Goal: Task Accomplishment & Management: Manage account settings

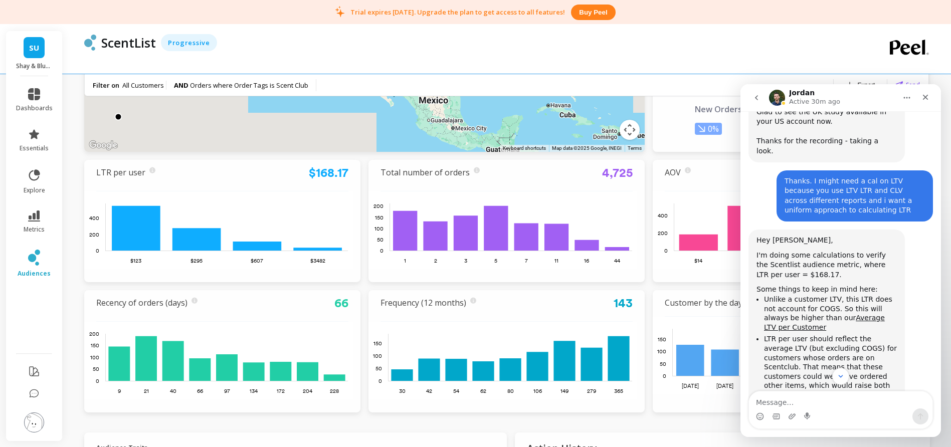
scroll to position [3291, 0]
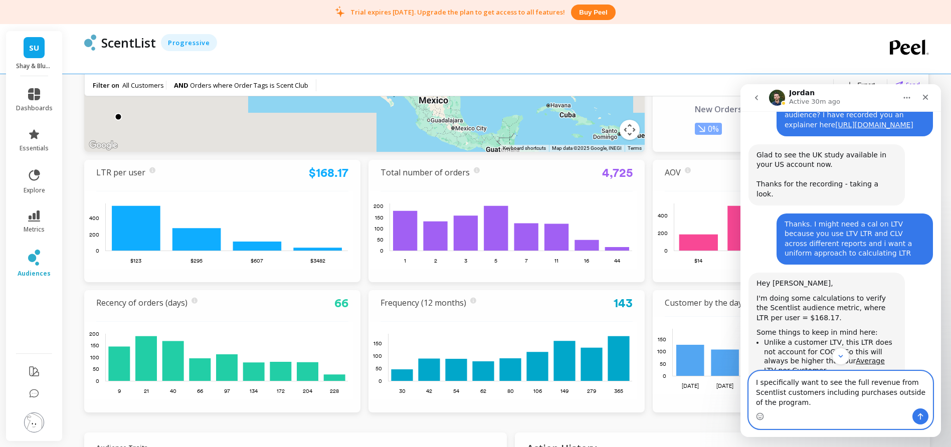
type textarea "I specifically want to see the full revenue from Scentlist customers including …"
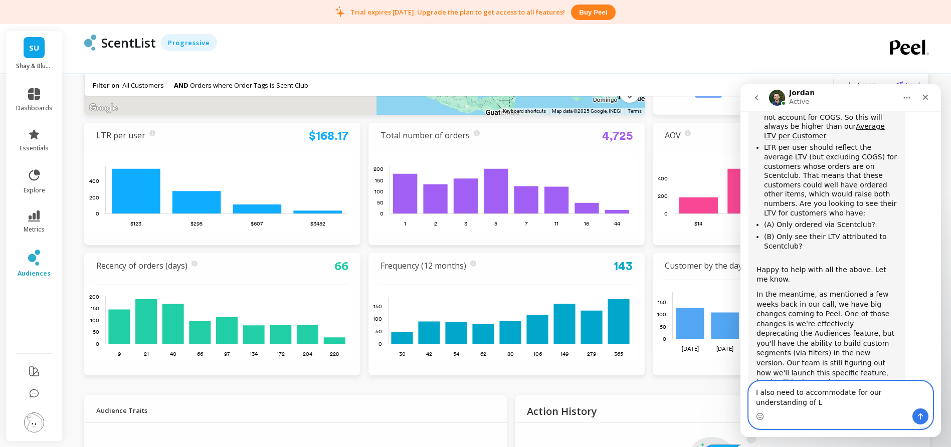
scroll to position [3535, 0]
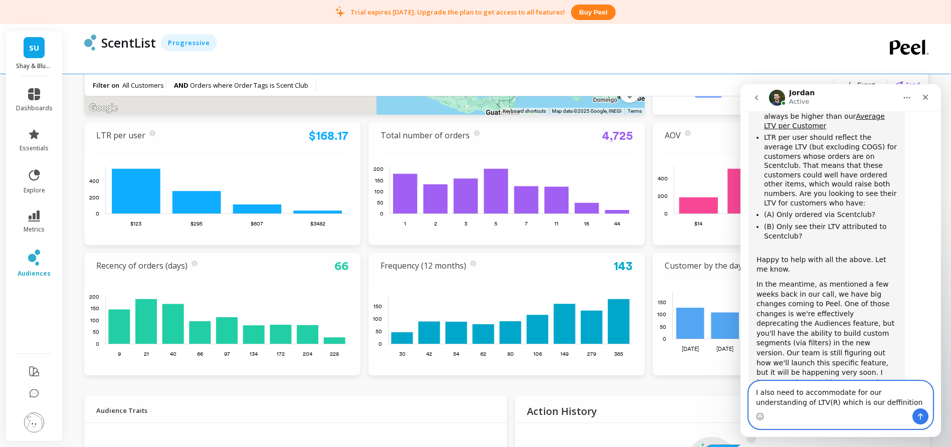
paste textarea "LTV at S&B = Total Revenue (incl shipping) minus Tax and minus discounts and re…"
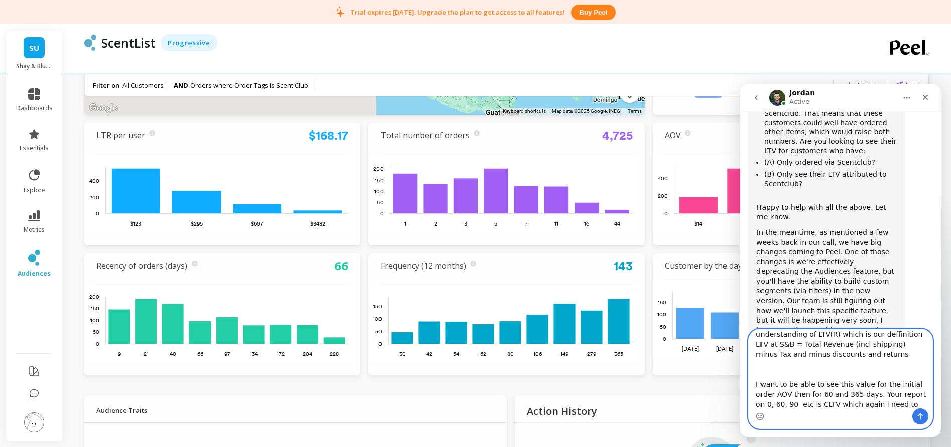
scroll to position [26, 0]
type textarea "I also need to accommodate for our understanding of LTV(R) which is our deffini…"
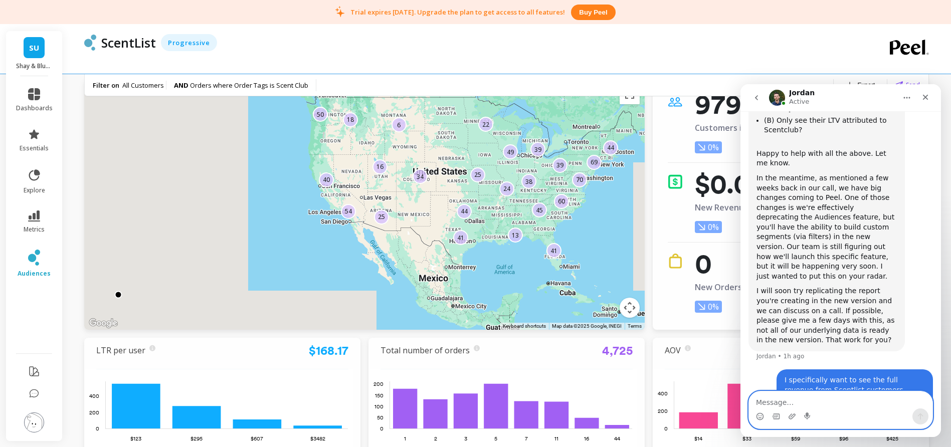
scroll to position [196, 0]
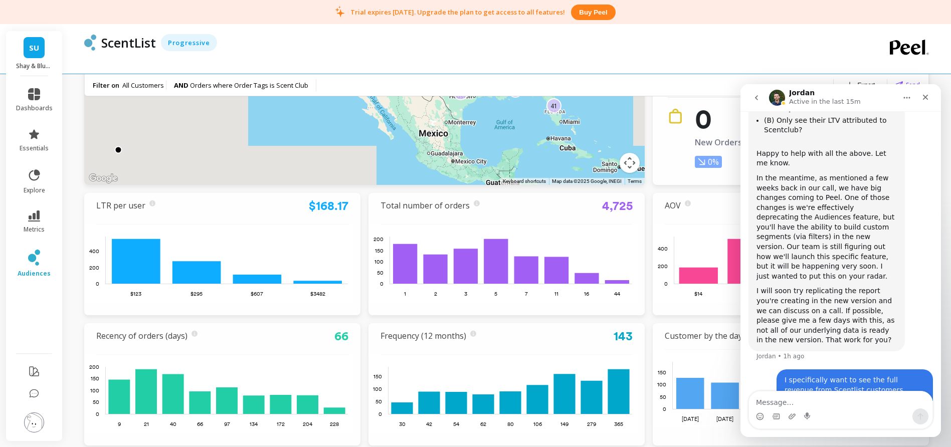
click at [36, 48] on span "SU" at bounding box center [34, 48] width 10 height 12
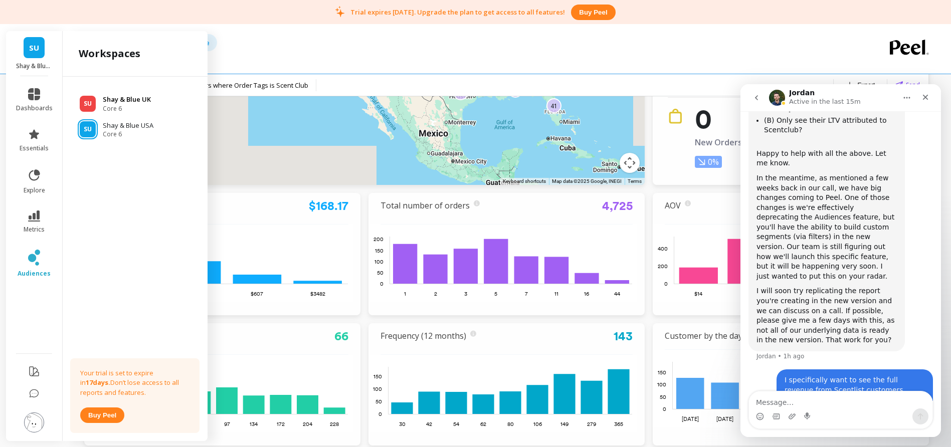
click at [131, 101] on p "Shay & Blue UK" at bounding box center [127, 100] width 48 height 10
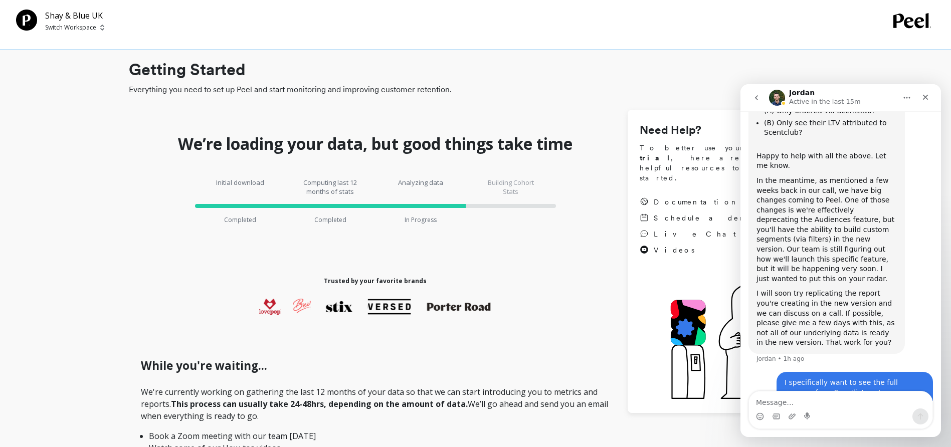
scroll to position [3642, 0]
click at [68, 19] on p "Shay & Blue UK" at bounding box center [74, 16] width 59 height 12
click at [69, 29] on p "Switch Workspace" at bounding box center [70, 28] width 51 height 8
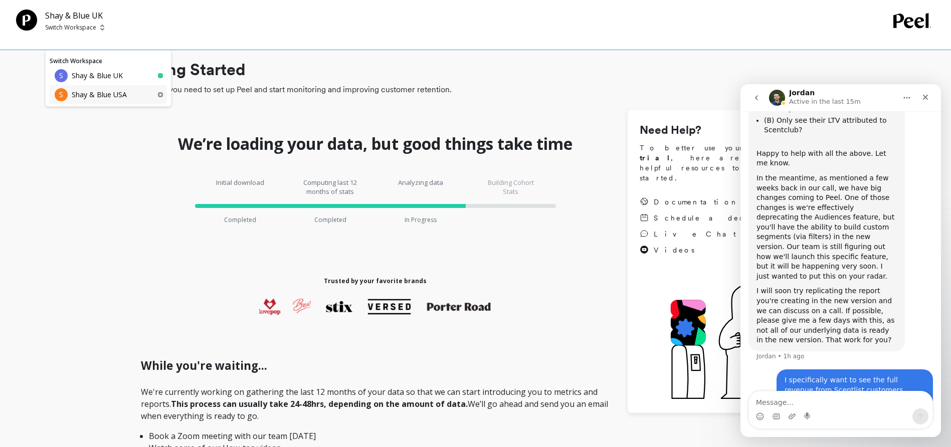
click at [84, 96] on p "Shay & Blue USA" at bounding box center [99, 95] width 55 height 10
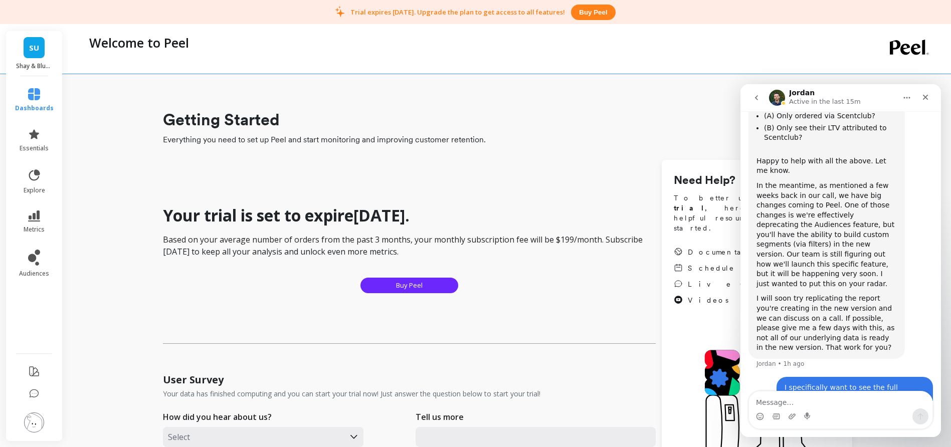
scroll to position [3642, 0]
